Goal: Navigation & Orientation: Find specific page/section

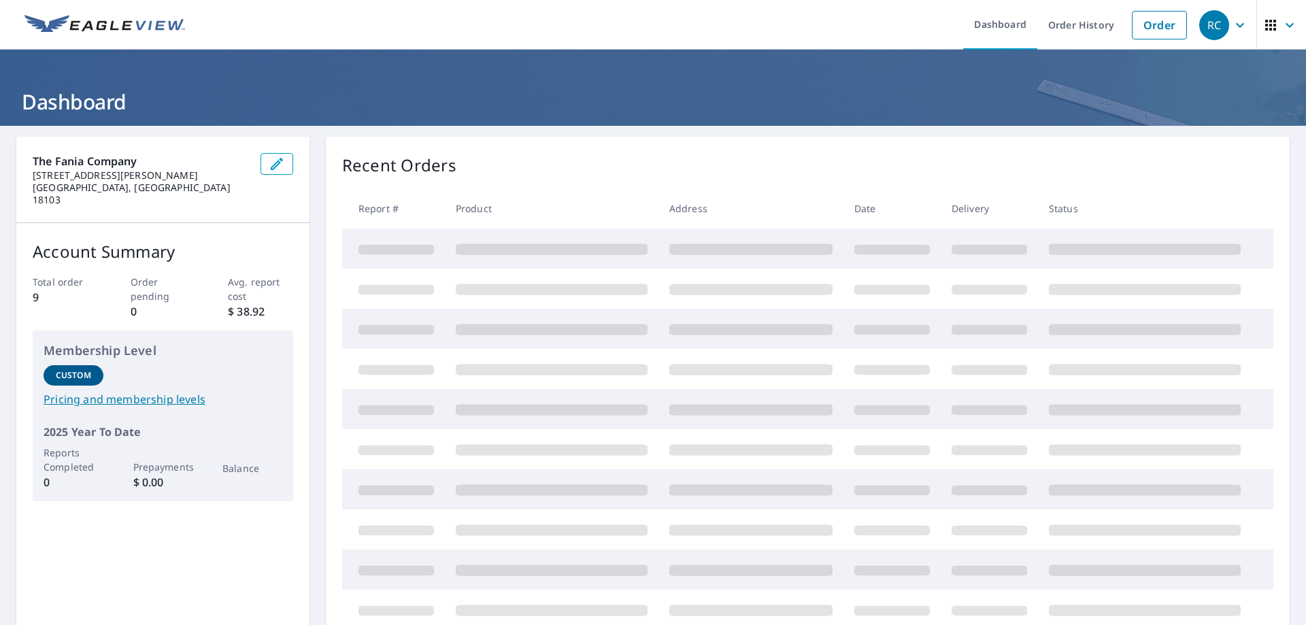
click at [133, 20] on img at bounding box center [104, 25] width 161 height 20
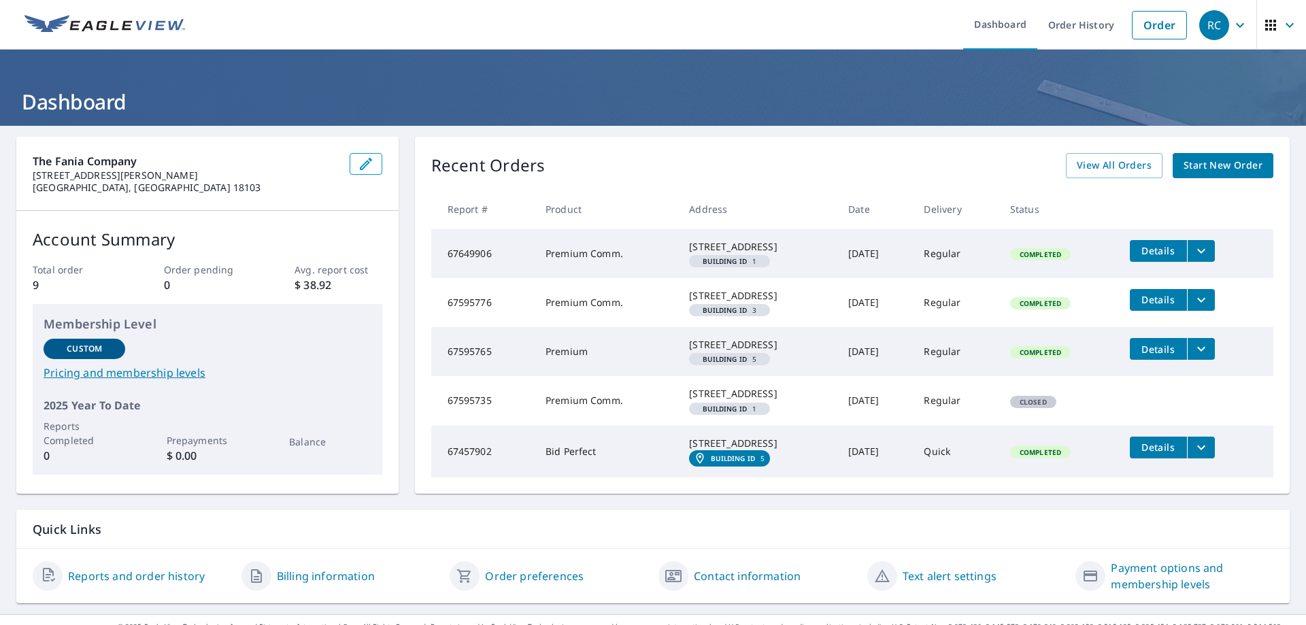
click at [1234, 24] on icon "button" at bounding box center [1240, 25] width 16 height 16
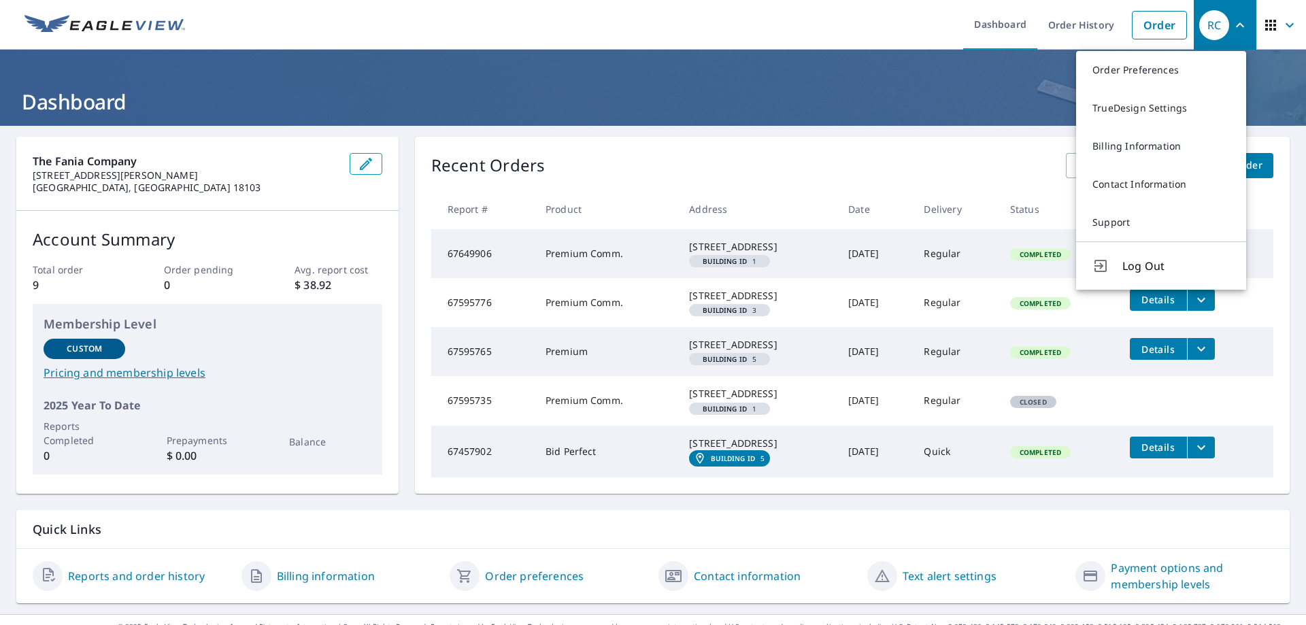
click at [1282, 20] on icon "button" at bounding box center [1290, 25] width 16 height 16
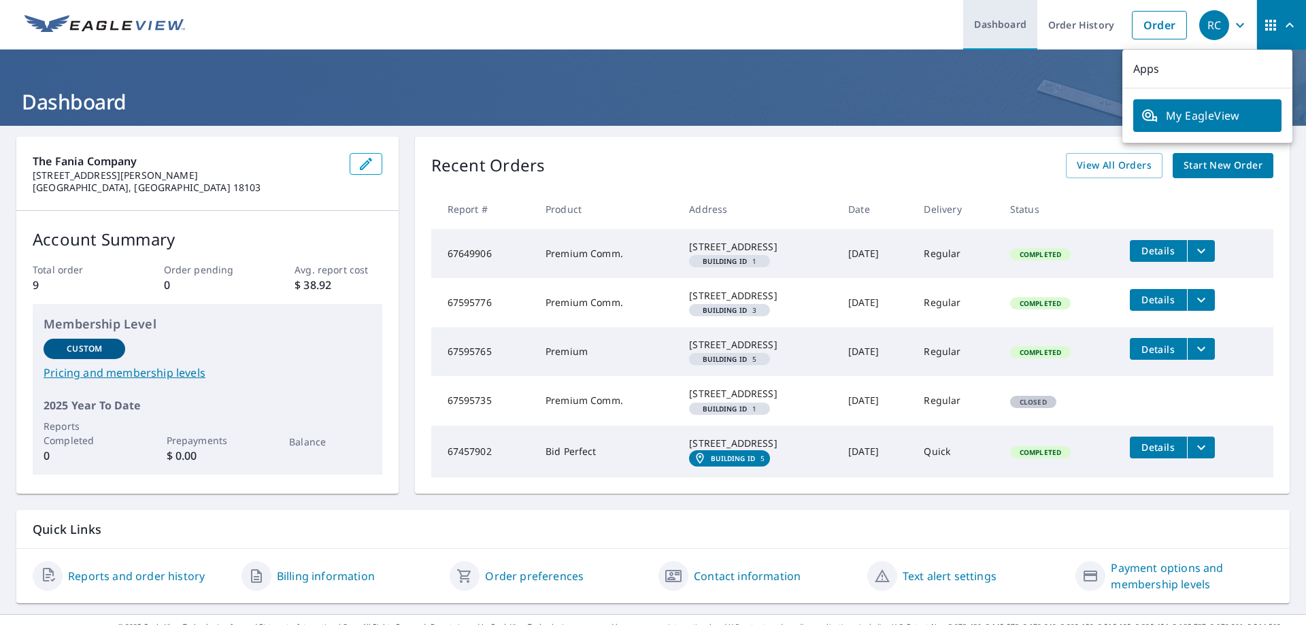
click at [987, 21] on link "Dashboard" at bounding box center [1000, 25] width 74 height 50
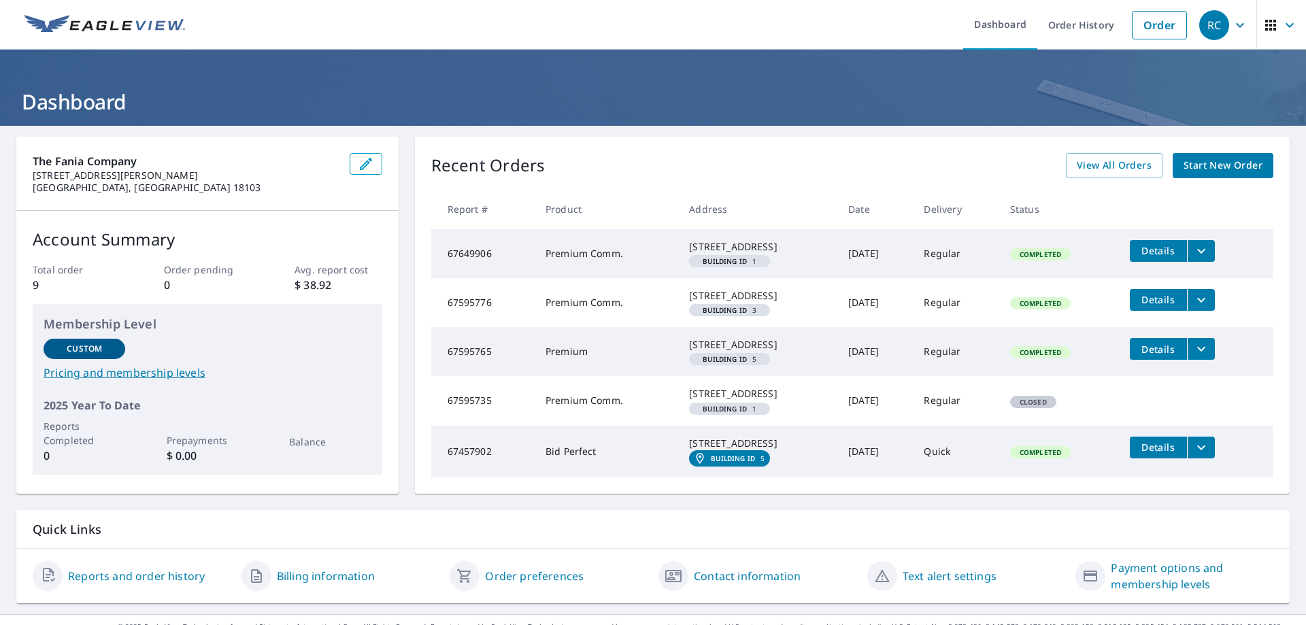
scroll to position [92, 0]
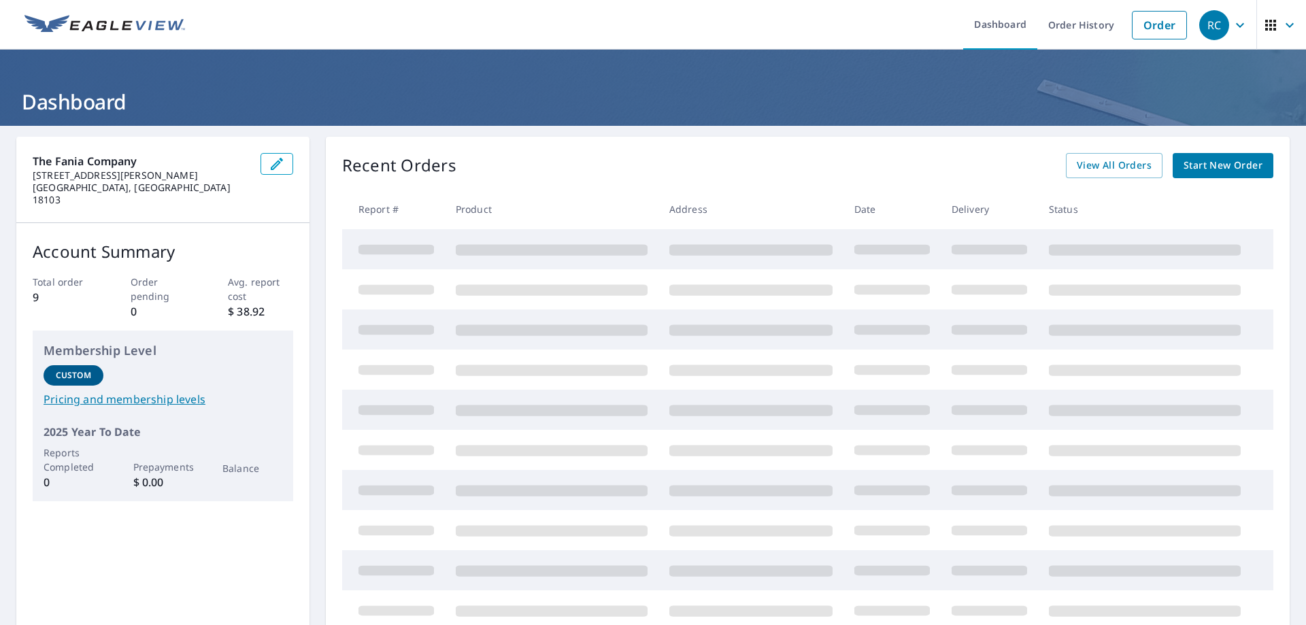
click at [1232, 28] on icon "button" at bounding box center [1240, 25] width 16 height 16
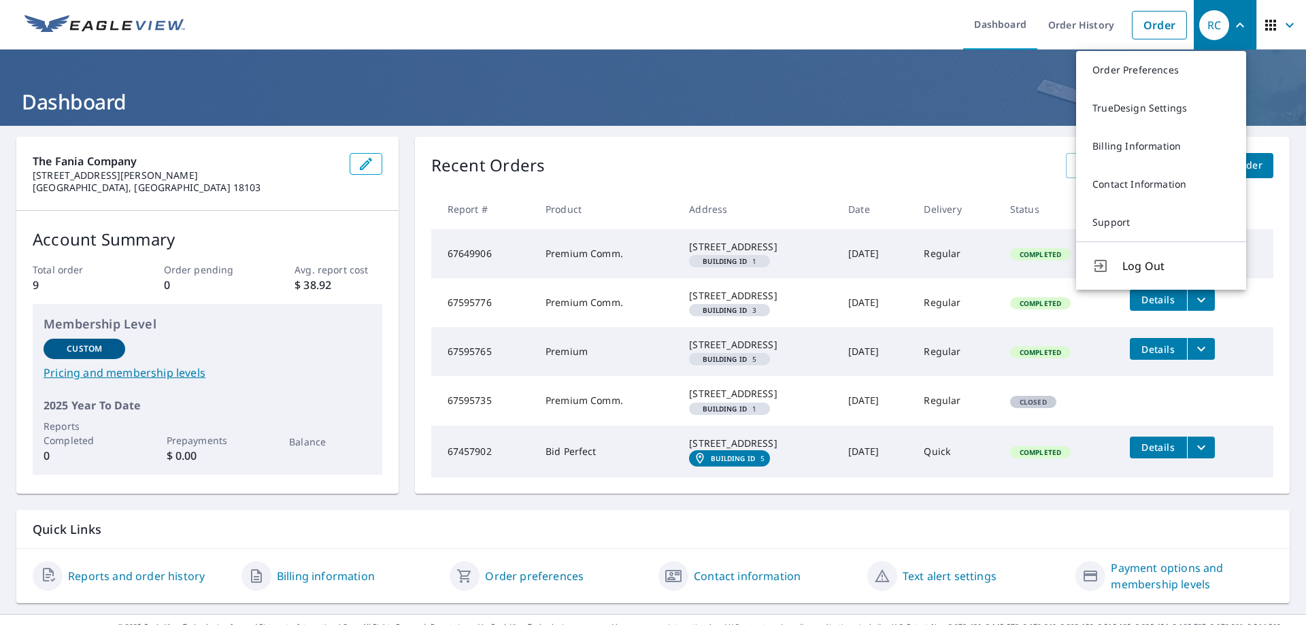
click at [1282, 25] on icon "button" at bounding box center [1290, 25] width 16 height 16
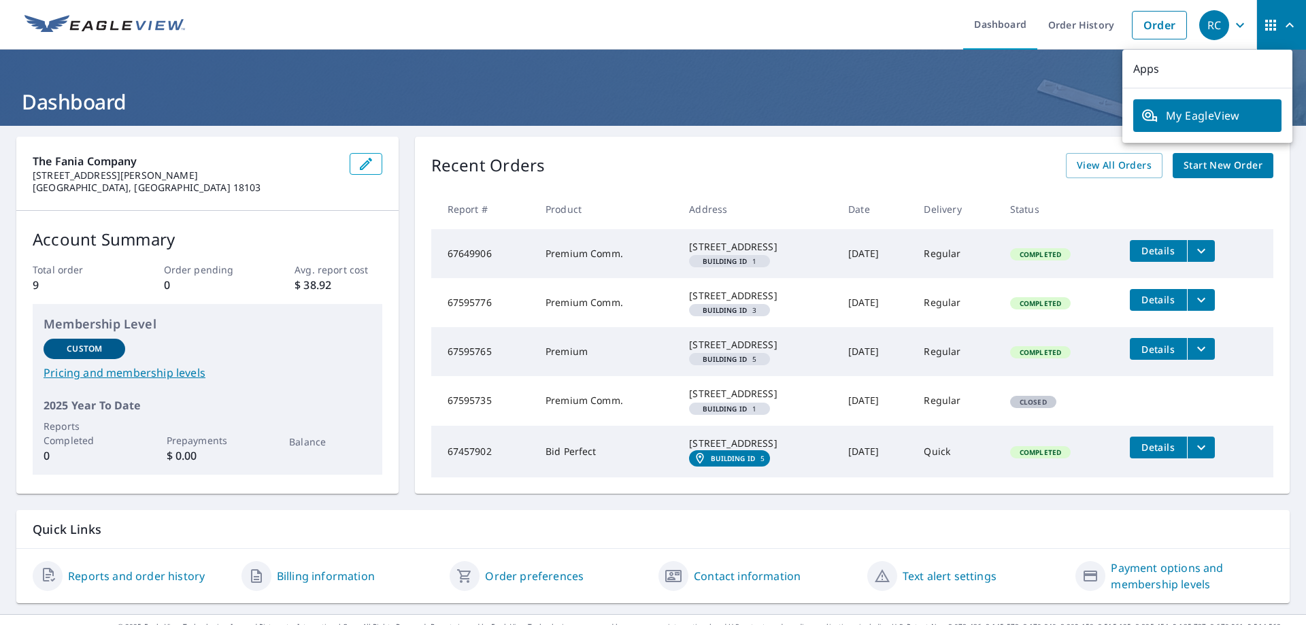
click at [1236, 108] on span "My EagleView" at bounding box center [1208, 116] width 132 height 16
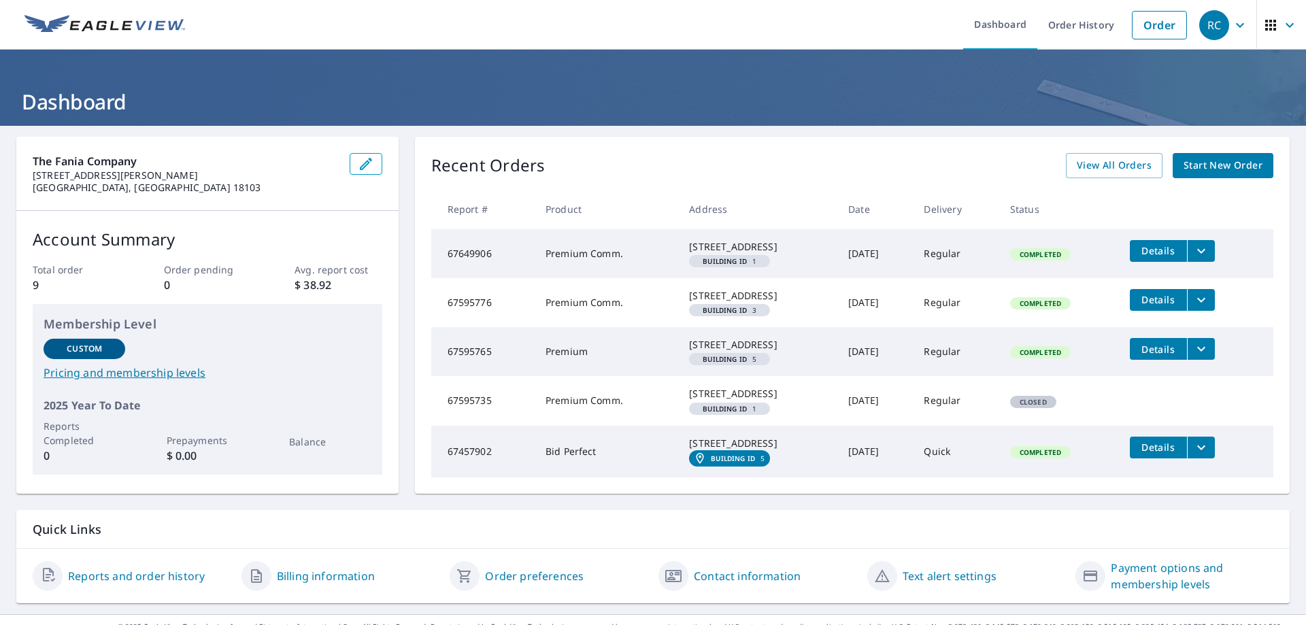
click at [104, 22] on img at bounding box center [104, 25] width 161 height 20
click at [127, 23] on img at bounding box center [104, 25] width 161 height 20
click at [1217, 28] on div "RC" at bounding box center [1215, 25] width 30 height 30
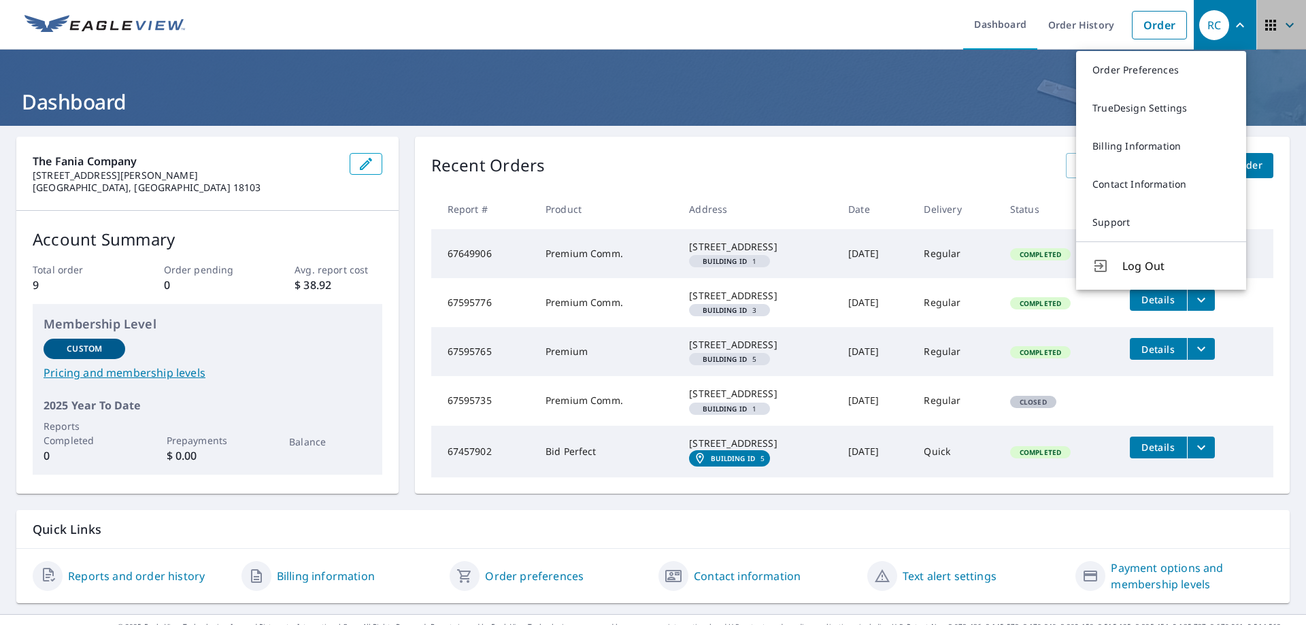
click at [1282, 22] on icon "button" at bounding box center [1290, 25] width 16 height 16
